Goal: Understand process/instructions: Learn how to perform a task or action

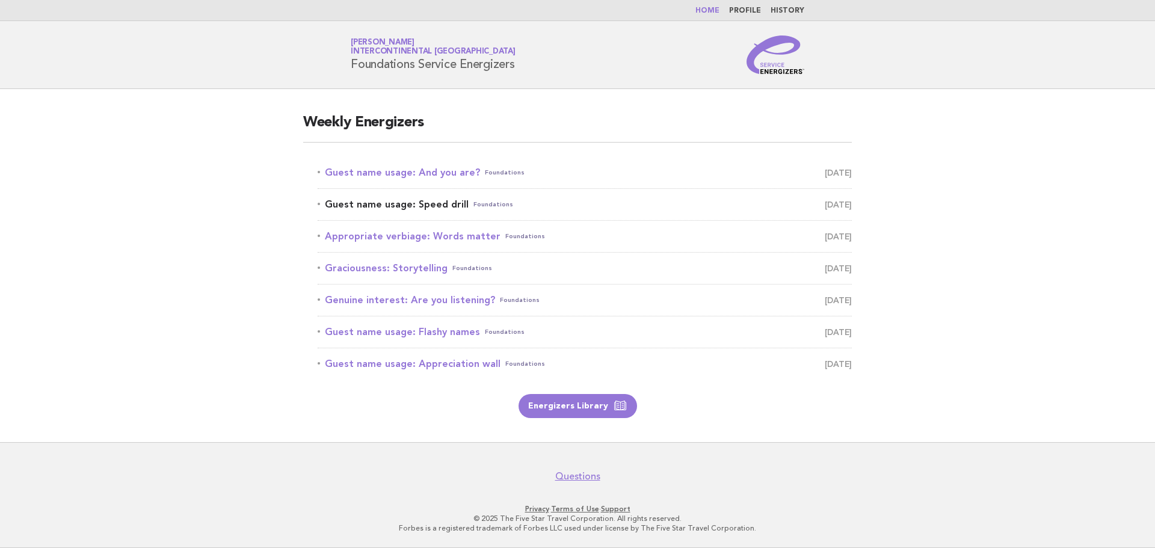
click at [419, 199] on link "Guest name usage: Speed drill Foundations [DATE]" at bounding box center [585, 204] width 534 height 17
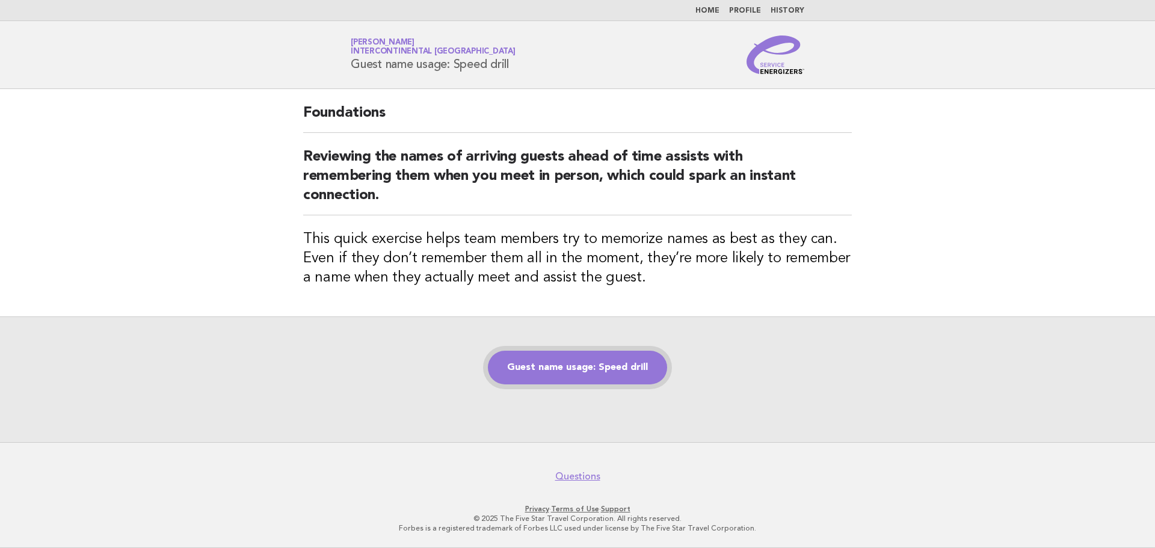
click at [582, 369] on link "Guest name usage: Speed drill" at bounding box center [577, 368] width 179 height 34
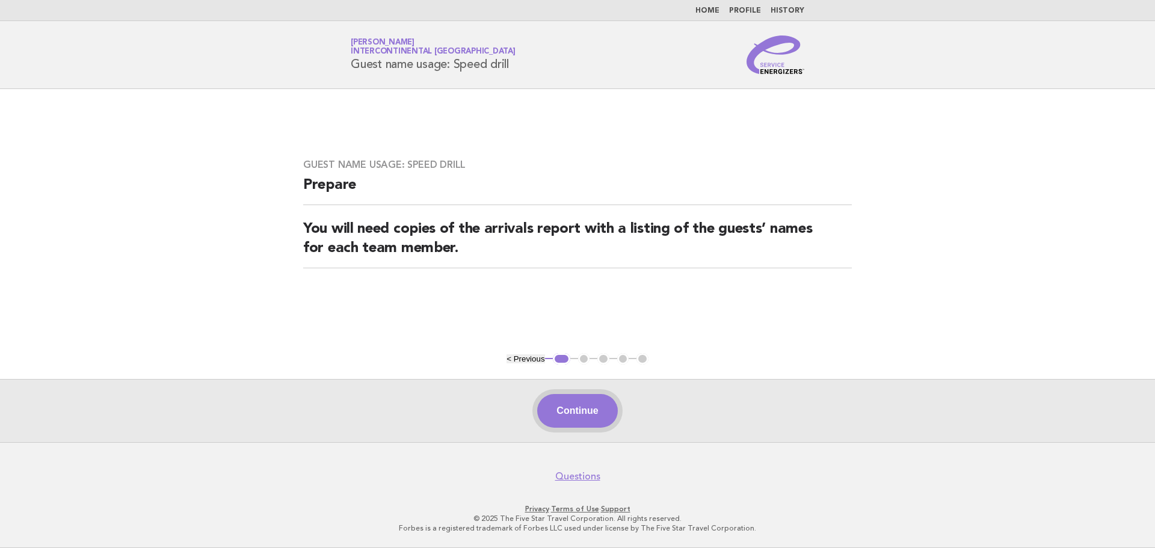
click at [561, 407] on button "Continue" at bounding box center [577, 411] width 80 height 34
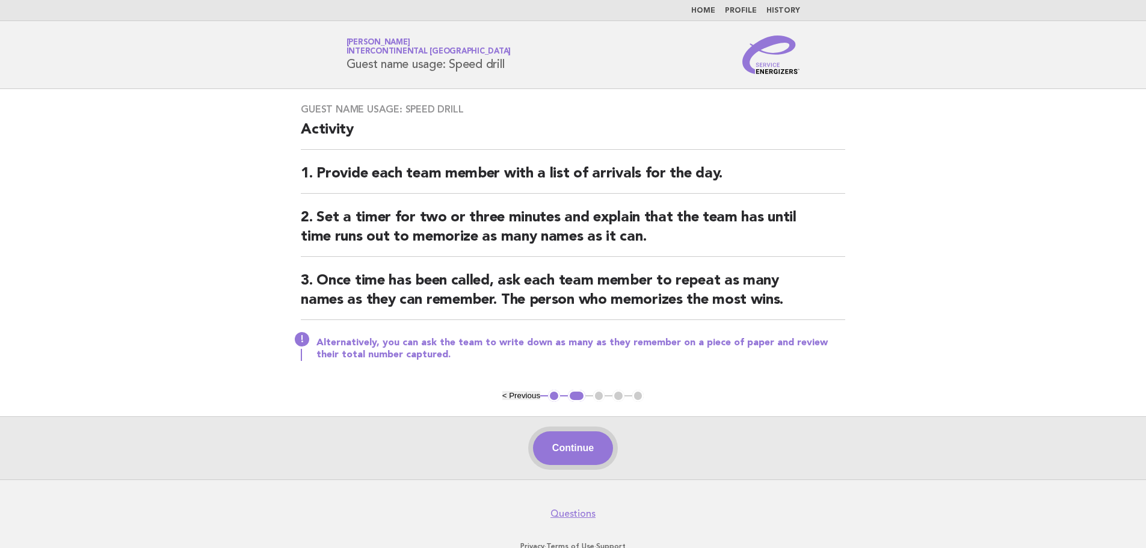
click at [561, 447] on button "Continue" at bounding box center [573, 448] width 80 height 34
